Goal: Information Seeking & Learning: Learn about a topic

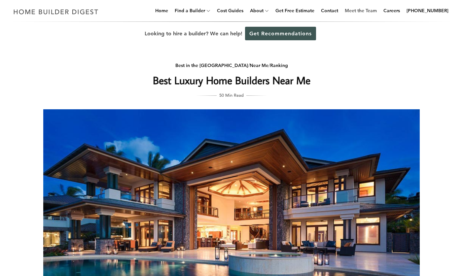
click at [380, 11] on link "Meet the Team" at bounding box center [360, 10] width 37 height 21
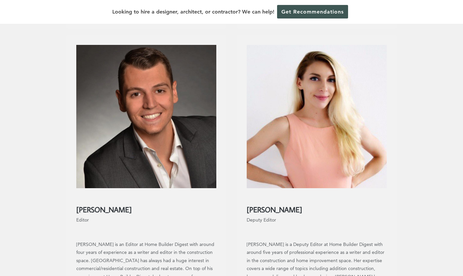
scroll to position [523, 0]
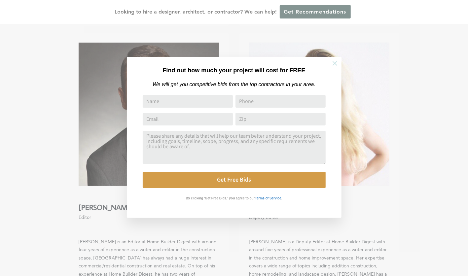
click at [335, 63] on icon at bounding box center [334, 63] width 7 height 7
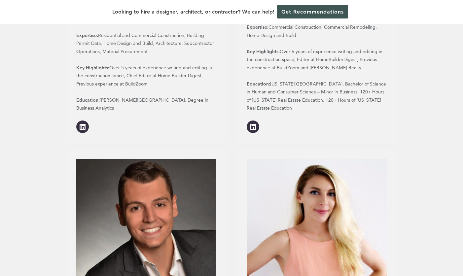
scroll to position [407, 0]
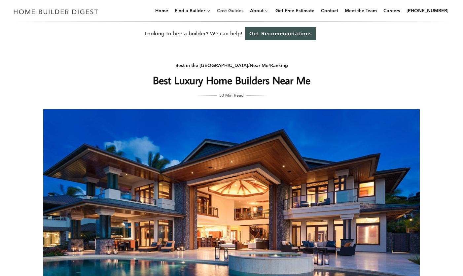
click at [241, 11] on link "Cost Guides" at bounding box center [230, 10] width 32 height 21
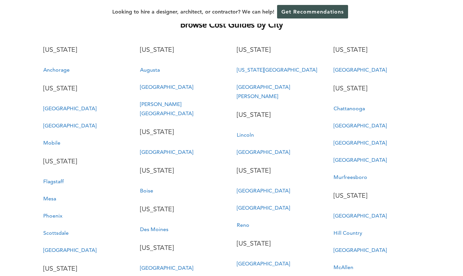
scroll to position [1327, 0]
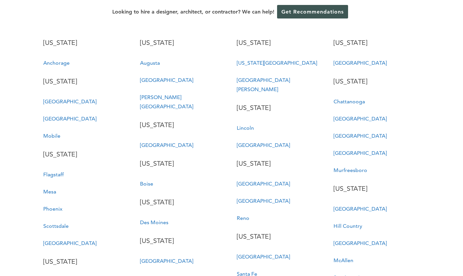
click at [349, 223] on link "Hill Country" at bounding box center [348, 226] width 29 height 6
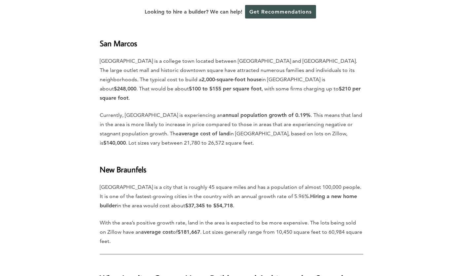
scroll to position [2403, 0]
